Goal: Check status: Check status

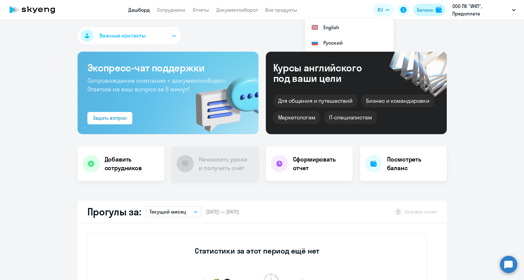
click at [443, 11] on button "Баланс" at bounding box center [429, 10] width 32 height 12
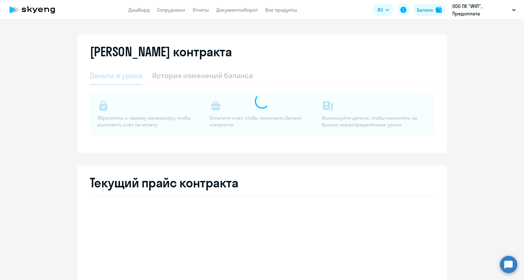
select select "english_adult_not_native_speaker"
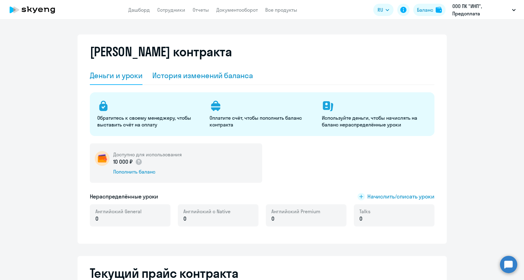
click at [198, 74] on div "История изменений баланса" at bounding box center [202, 75] width 101 height 10
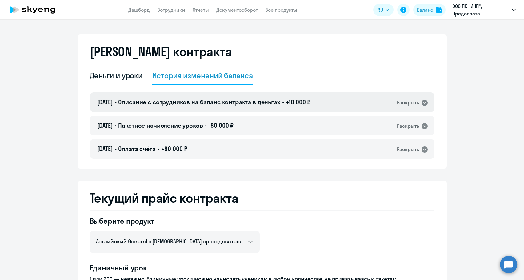
click at [206, 101] on span "Списание с сотрудников на баланс контракта в деньгах" at bounding box center [199, 102] width 162 height 8
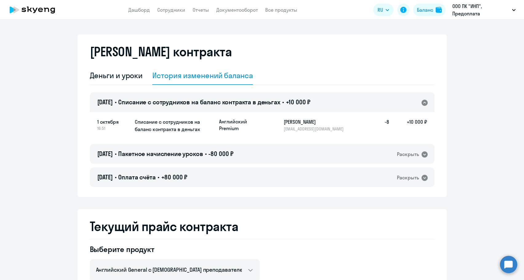
click at [206, 101] on span "Списание с сотрудников на баланс контракта в деньгах" at bounding box center [199, 102] width 162 height 8
